Goal: Information Seeking & Learning: Learn about a topic

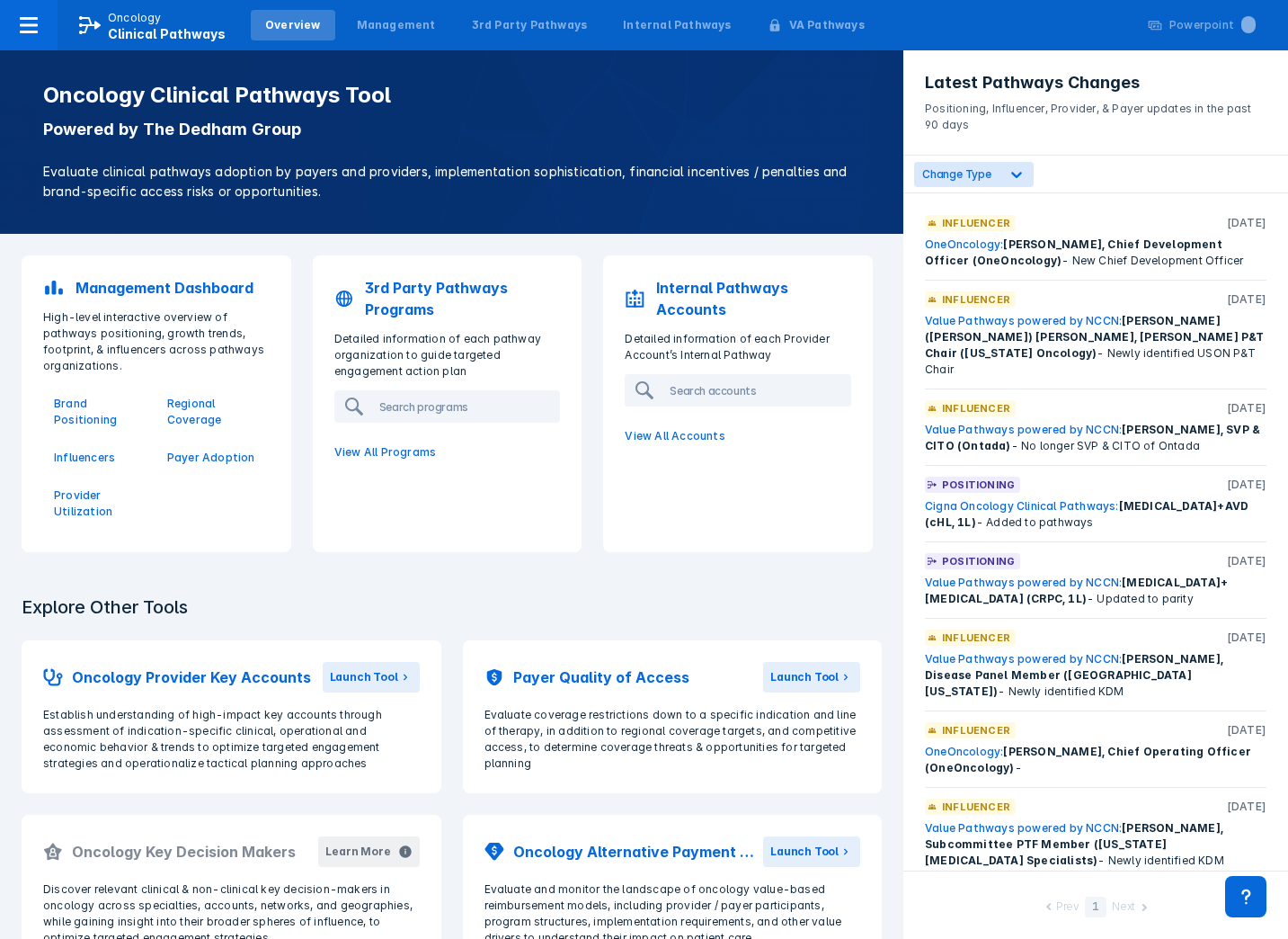
drag, startPoint x: 645, startPoint y: 384, endPoint x: 679, endPoint y: 605, distance: 223.6
click at [680, 605] on div "Management Dashboard High-level interactive overview of pathways positioning, g…" at bounding box center [452, 690] width 904 height 913
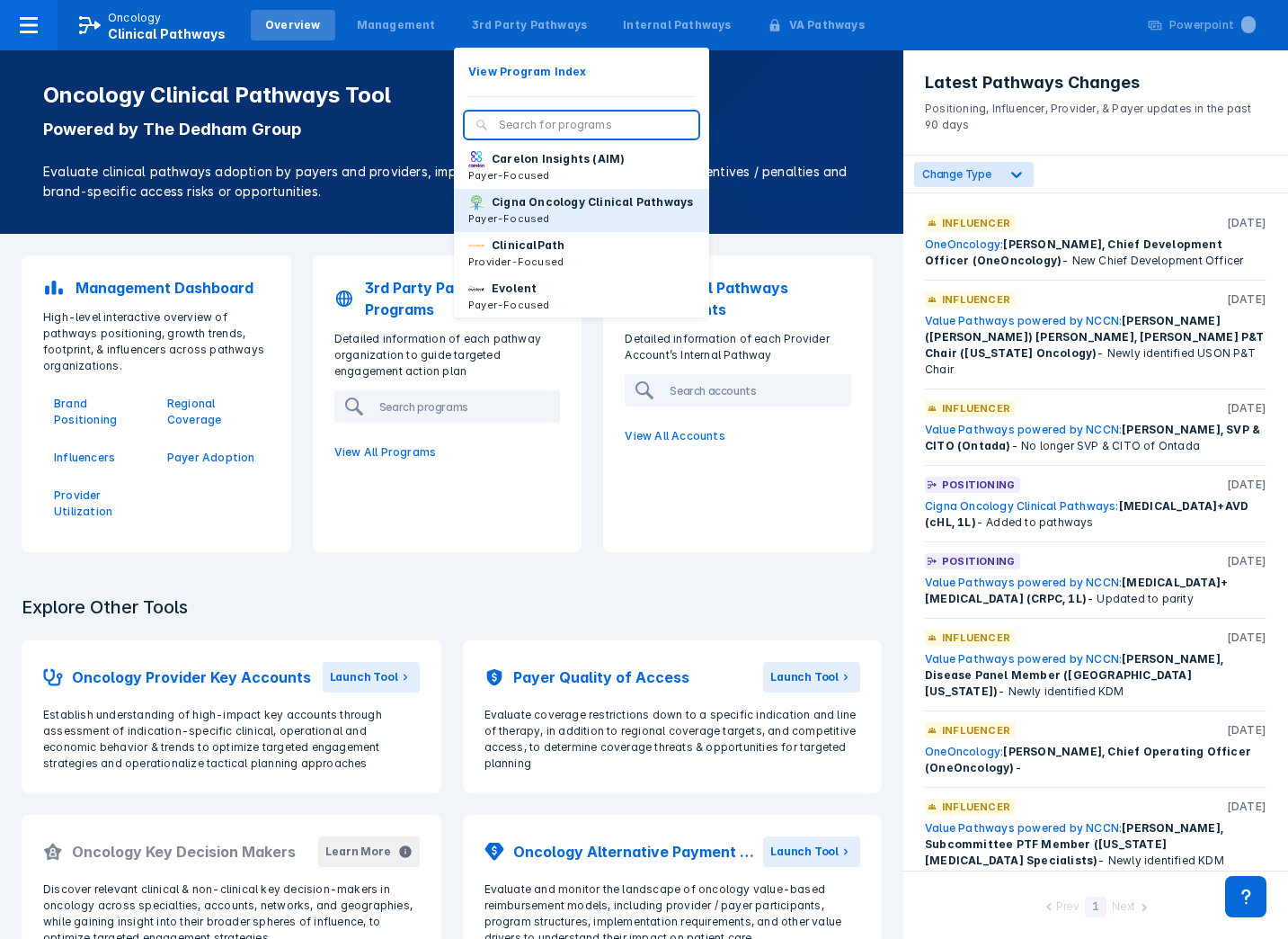
click at [519, 210] on p "Cigna Oncology Clinical Pathways" at bounding box center [592, 203] width 201 height 17
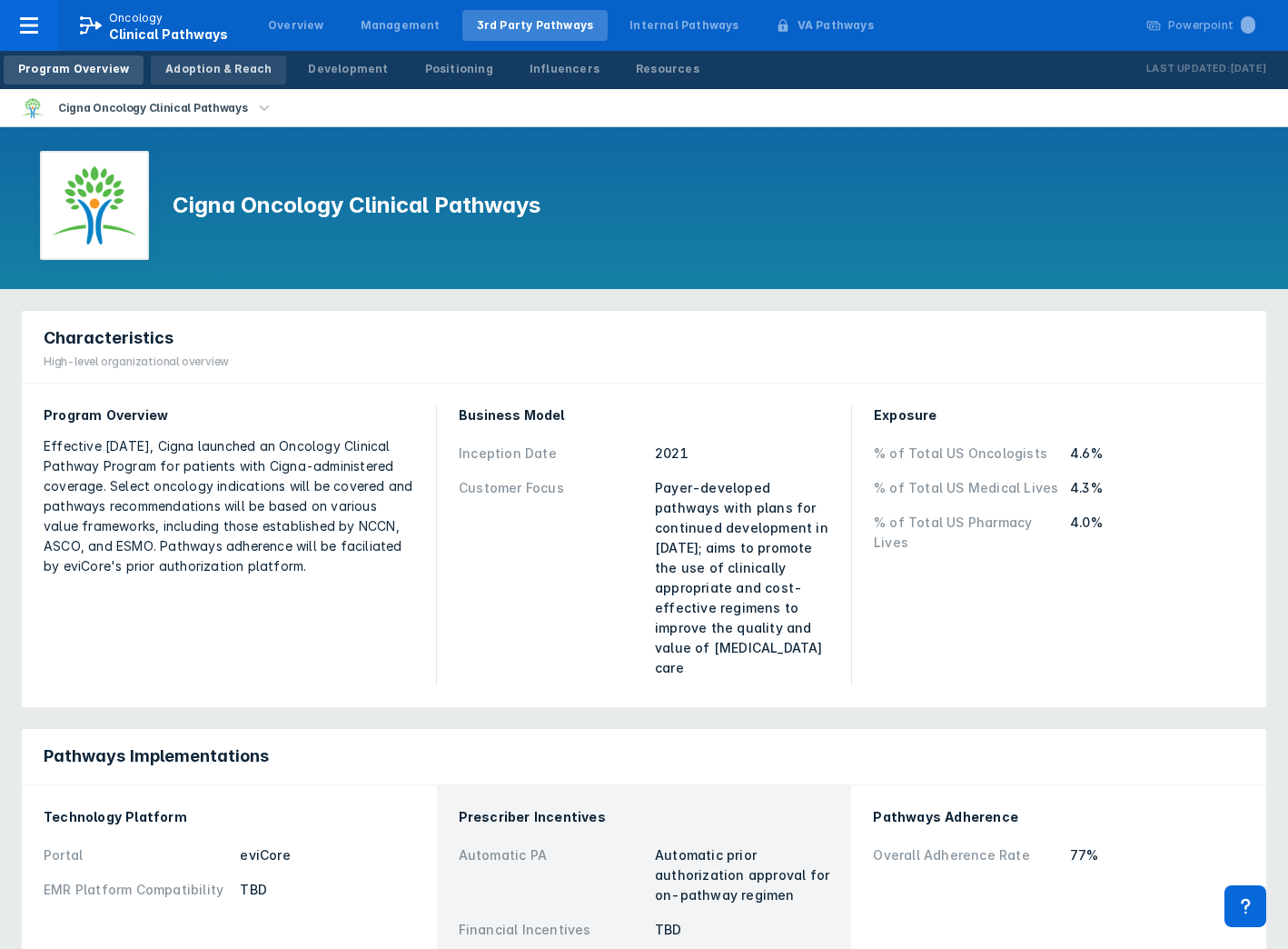
click at [201, 71] on div "Adoption & Reach" at bounding box center [218, 69] width 106 height 17
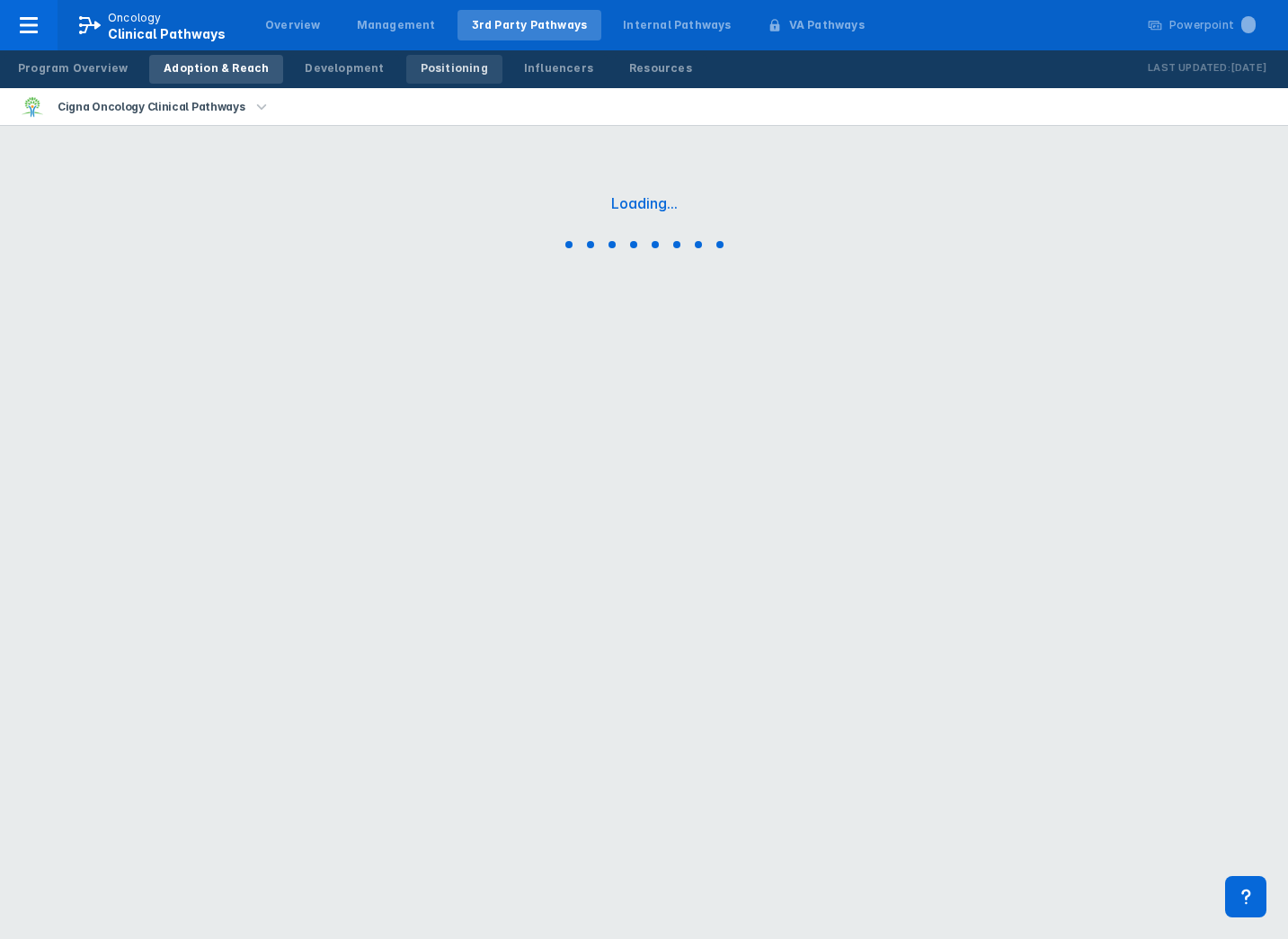
click at [422, 78] on link "Positioning" at bounding box center [455, 68] width 96 height 29
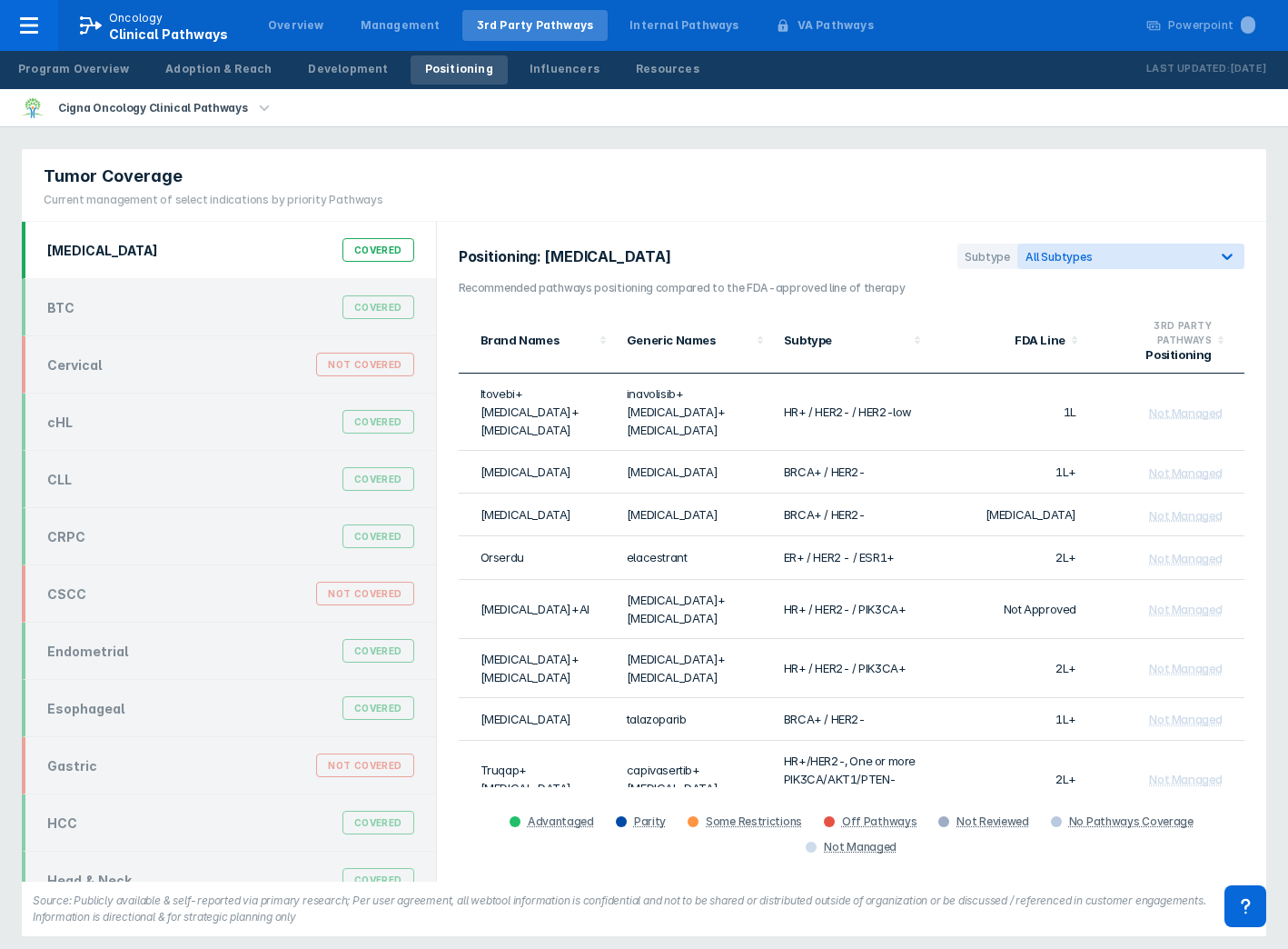
click at [1061, 208] on div "Tumor Coverage Current management of select indications by priority Pathways" at bounding box center [644, 186] width 1245 height 73
click at [911, 204] on div "Tumor Coverage Current management of select indications by priority Pathways" at bounding box center [644, 186] width 1245 height 73
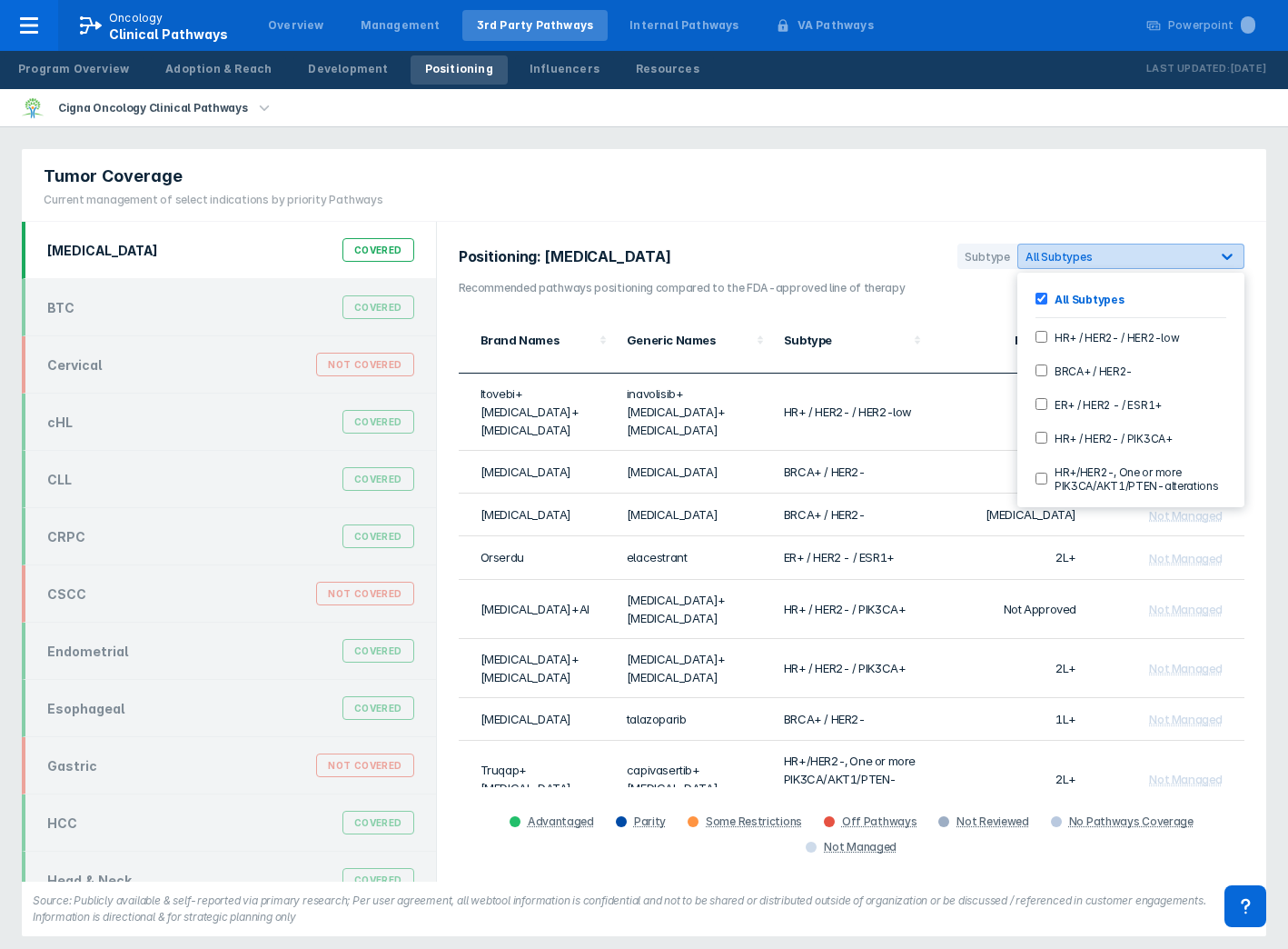
click at [1074, 252] on span "All Subtypes" at bounding box center [1060, 256] width 67 height 14
click at [780, 211] on div "Tumor Coverage Current management of select indications by priority Pathways" at bounding box center [644, 186] width 1245 height 73
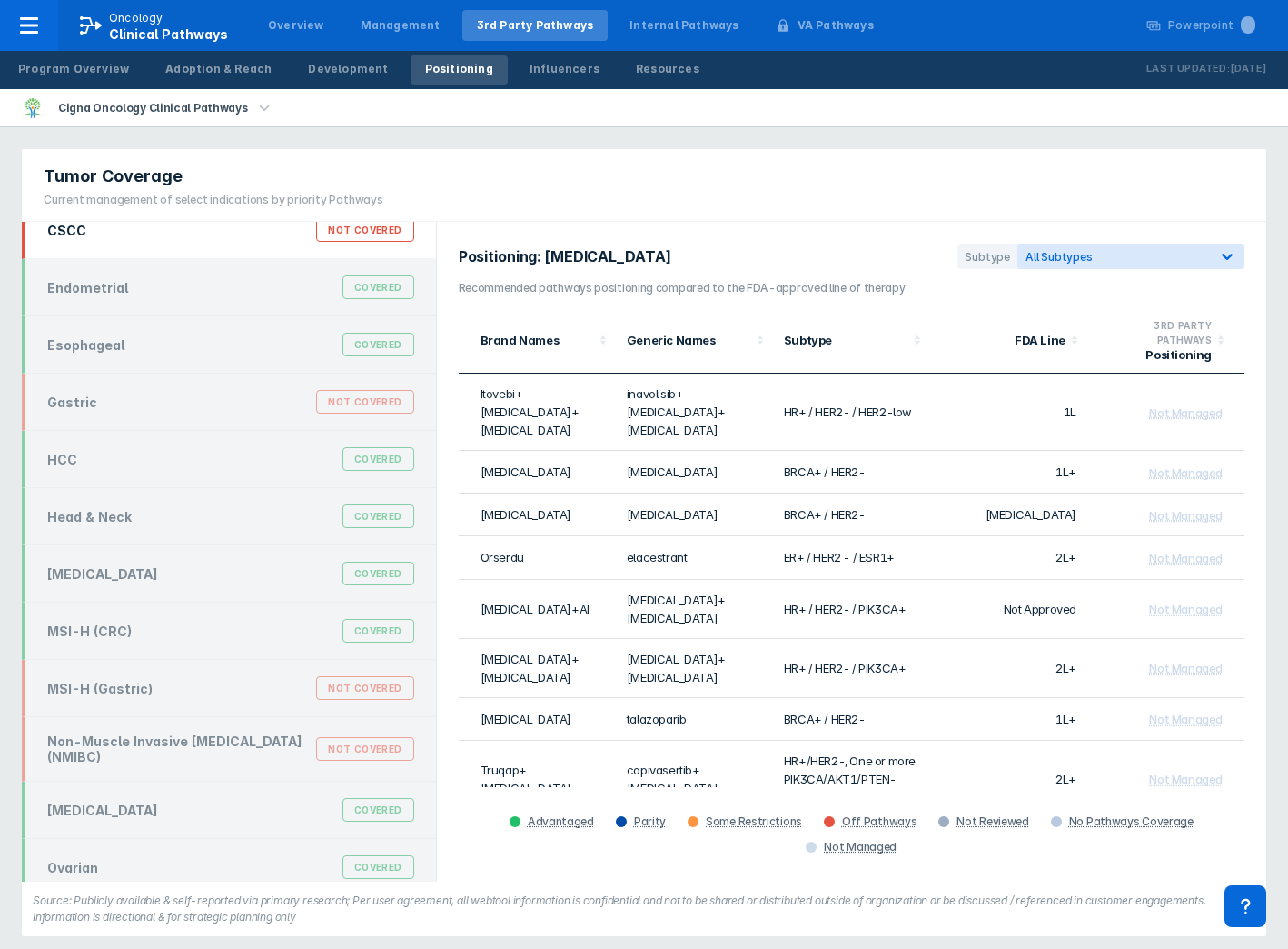
scroll to position [454, 0]
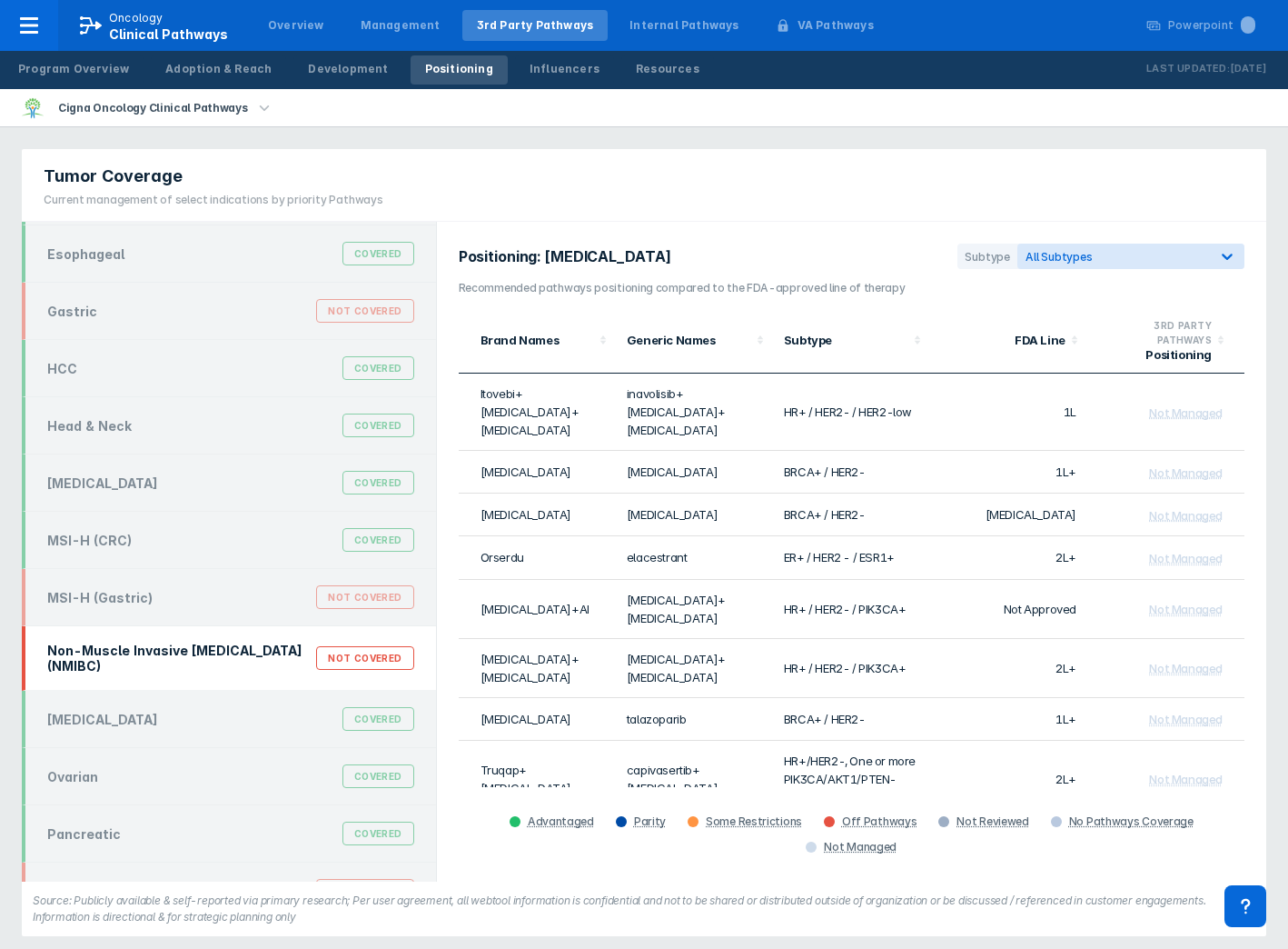
click at [181, 666] on div "Non-Muscle Invasive [MEDICAL_DATA] (NMIBC)" at bounding box center [182, 657] width 269 height 31
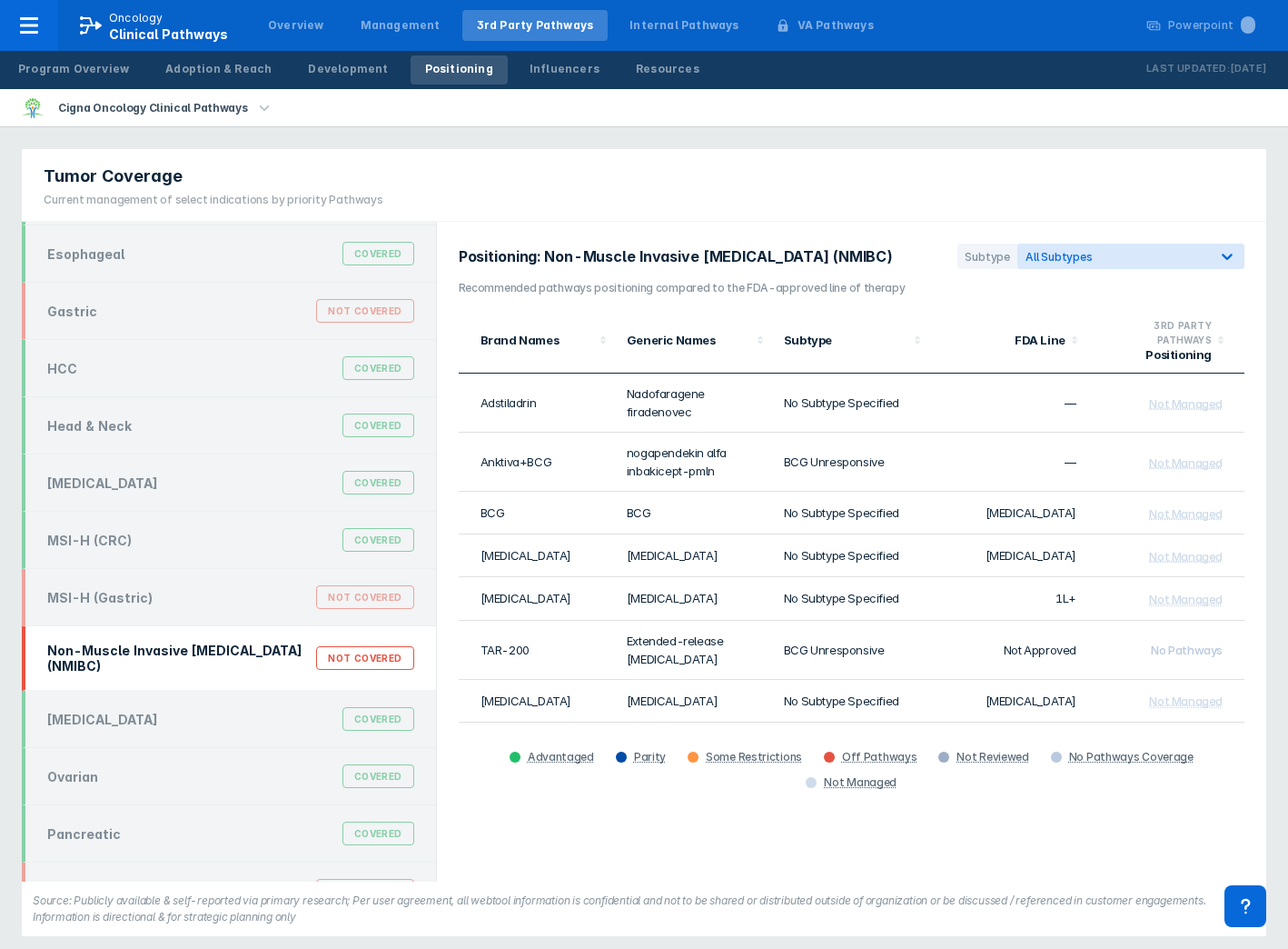
click at [899, 148] on div "Tumor Coverage Current management of select indications by priority Pathways [M…" at bounding box center [644, 543] width 1267 height 809
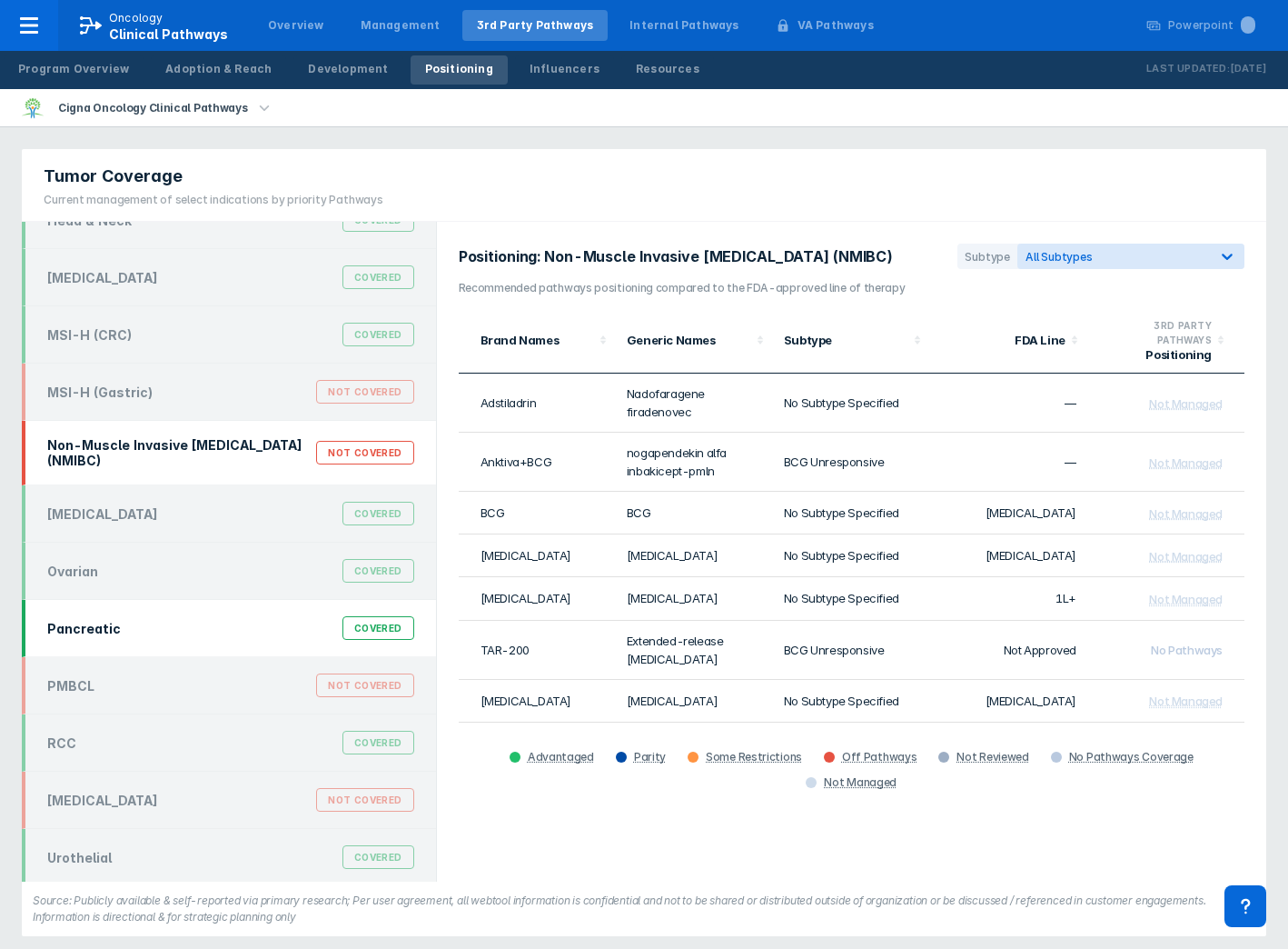
scroll to position [665, 0]
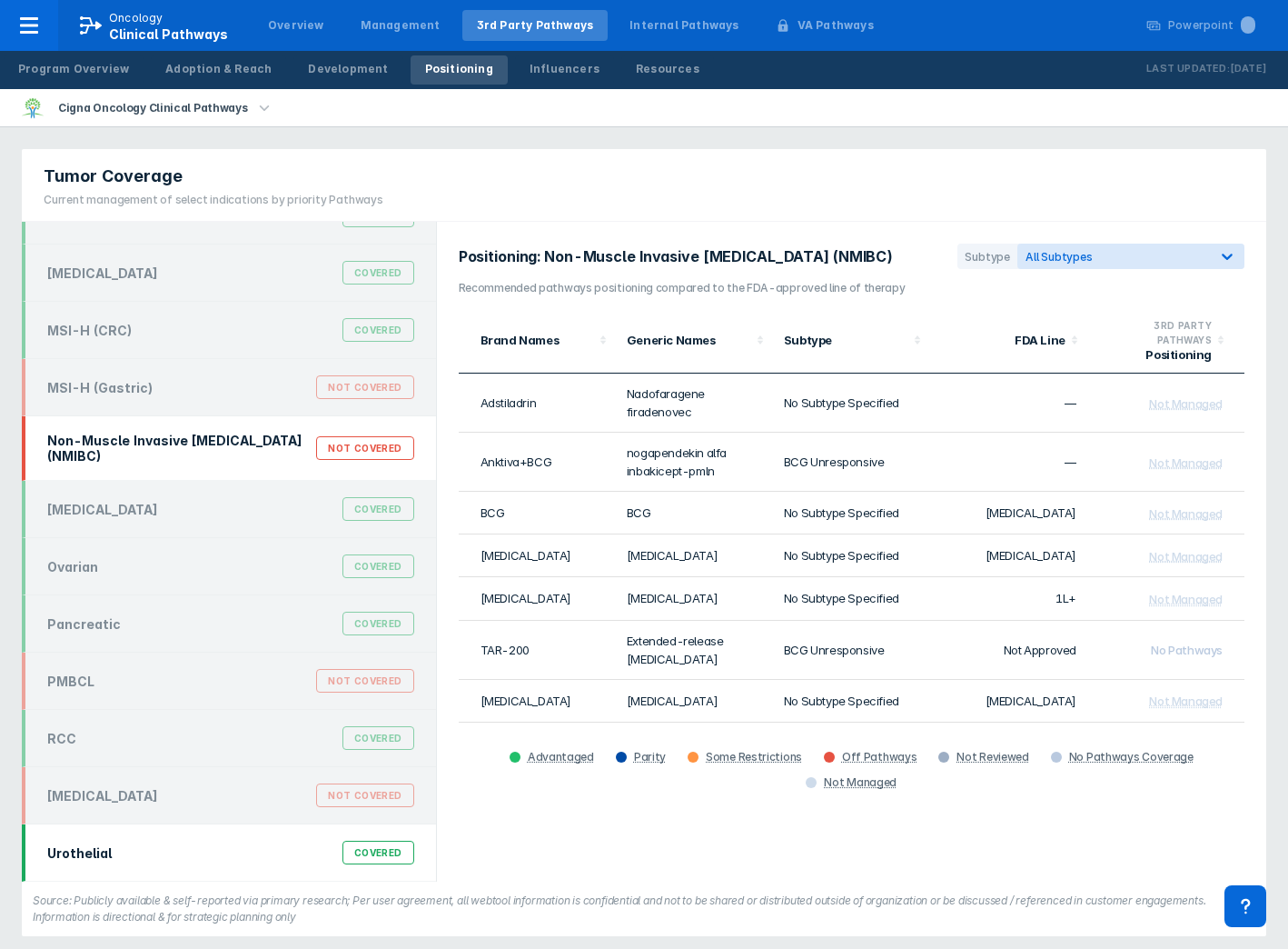
click at [199, 853] on div "Urothelial Covered" at bounding box center [230, 852] width 389 height 34
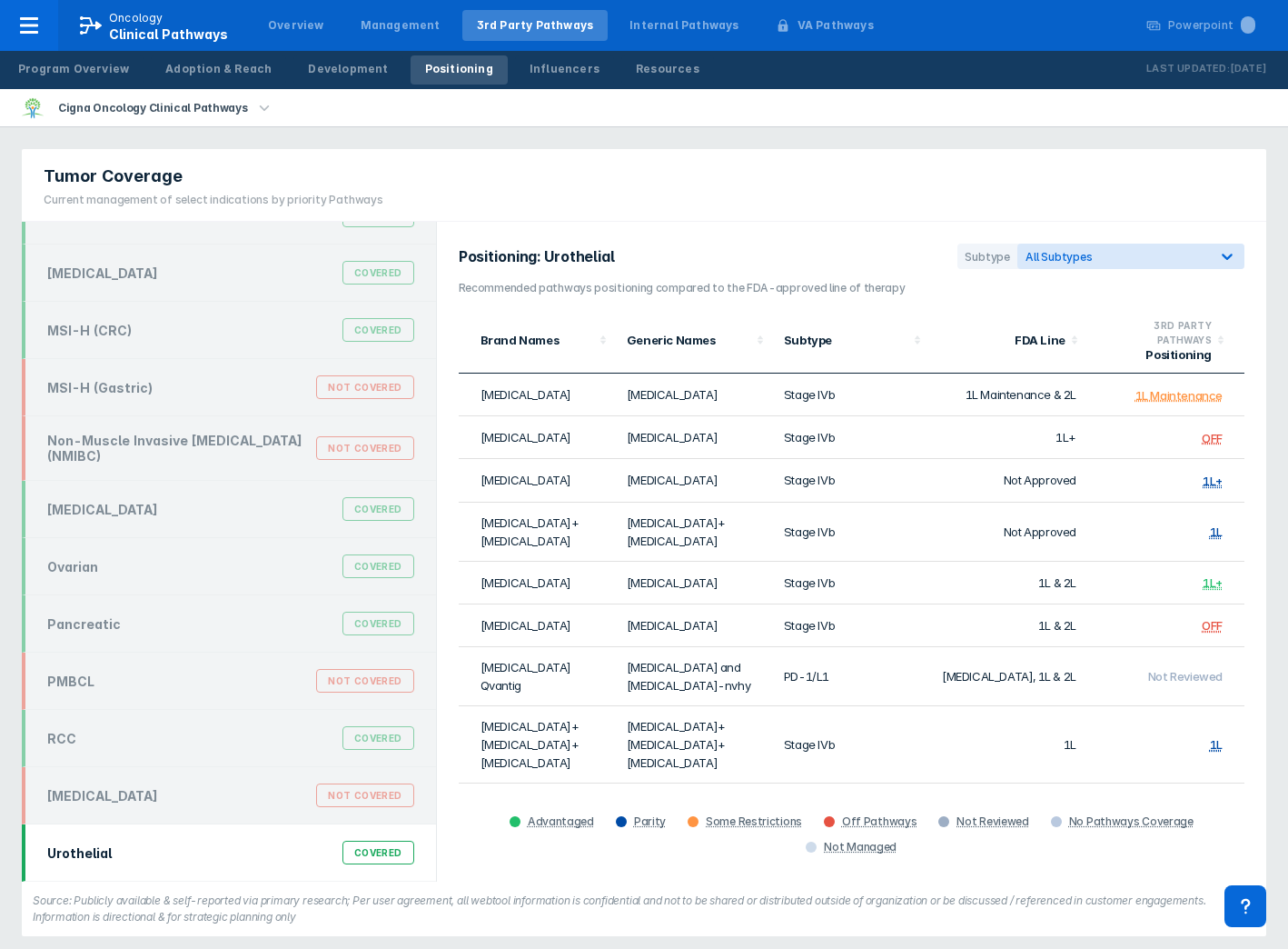
click at [891, 194] on div "Tumor Coverage Current management of select indications by priority Pathways" at bounding box center [644, 186] width 1245 height 73
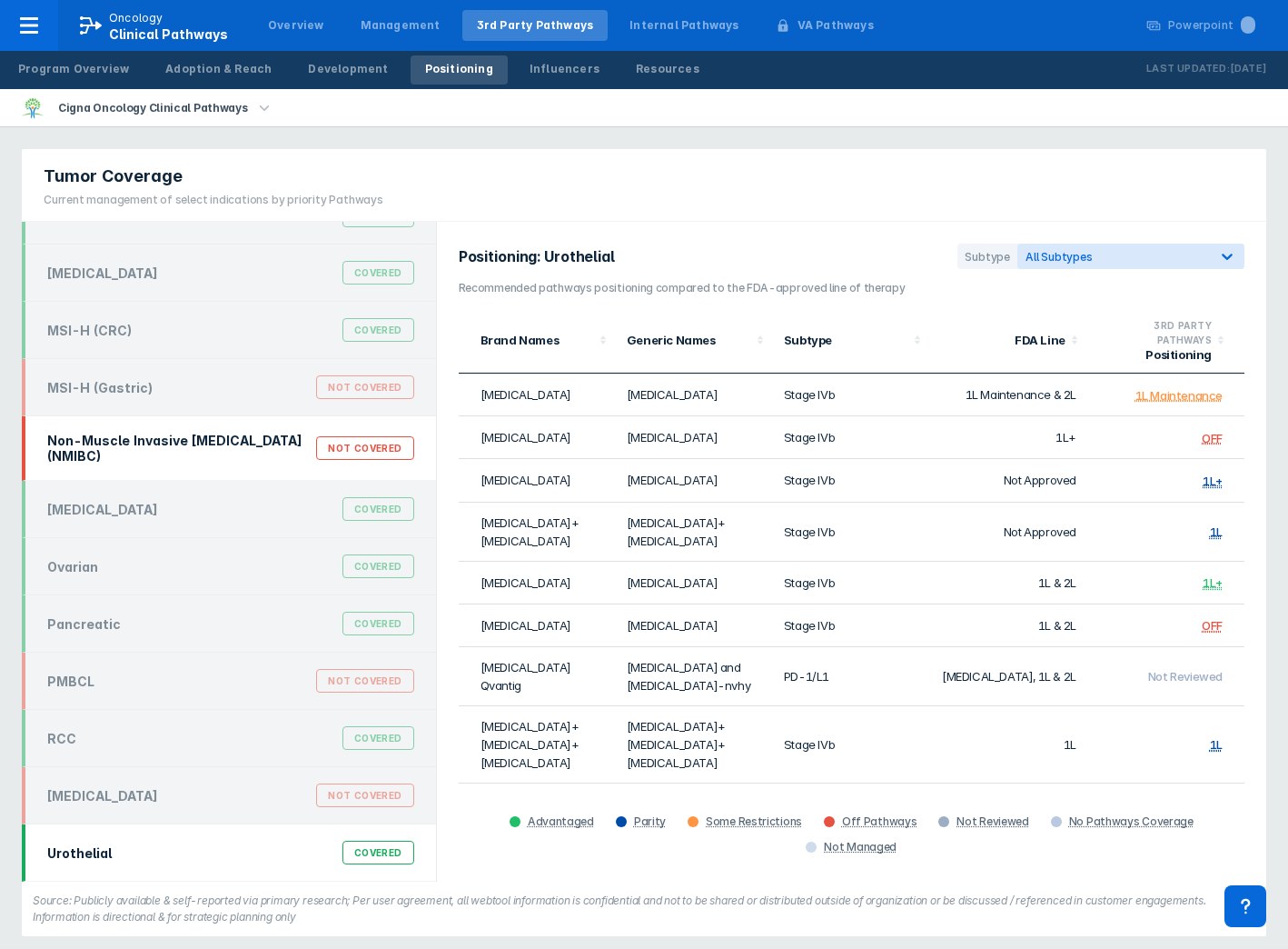
click at [182, 452] on div "Non-Muscle Invasive [MEDICAL_DATA] (NMIBC)" at bounding box center [182, 447] width 269 height 31
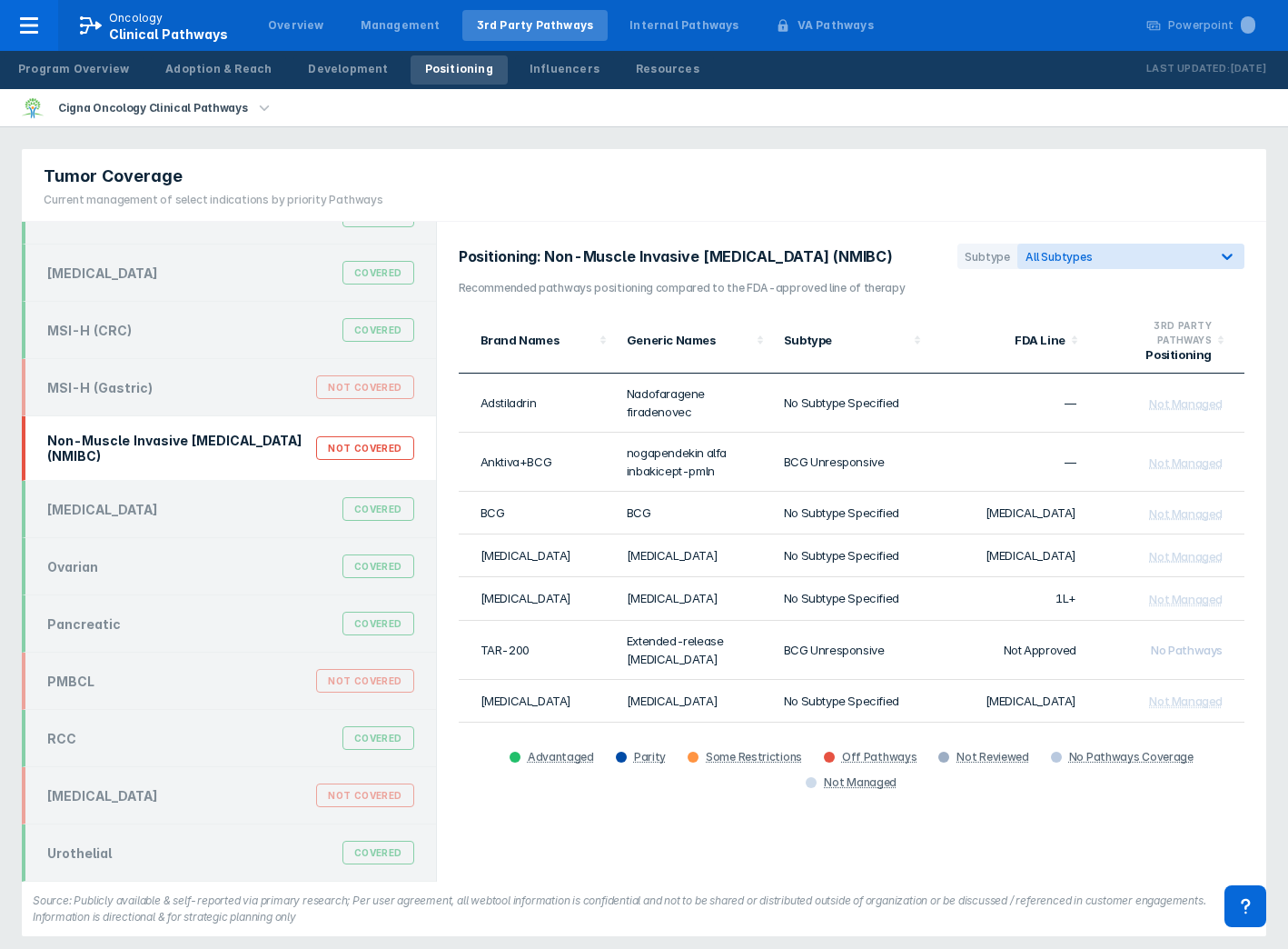
scroll to position [657, 0]
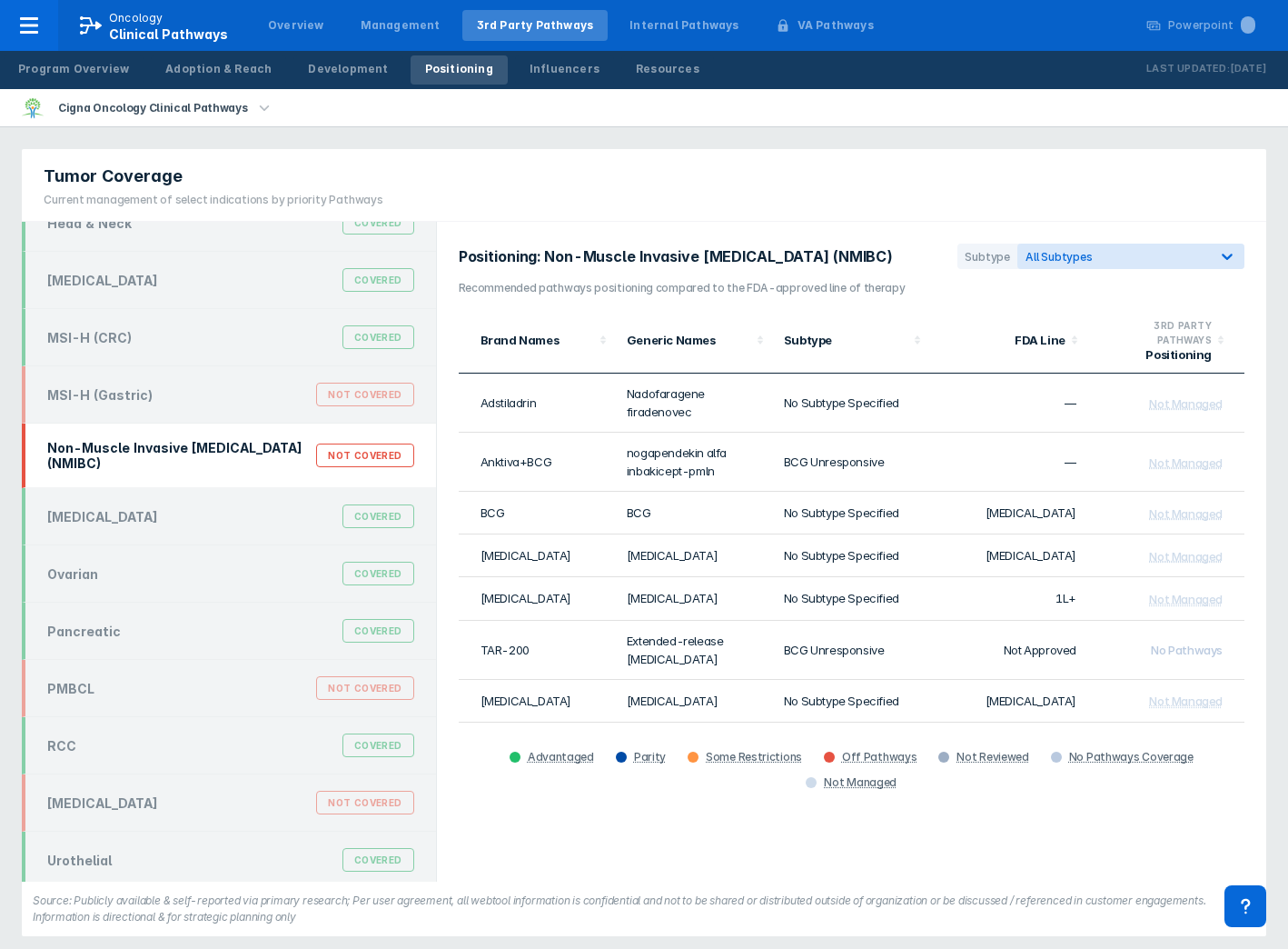
click at [1100, 117] on div "Cigna Oncology Clinical Pathways" at bounding box center [644, 108] width 1288 height 38
